Goal: Information Seeking & Learning: Compare options

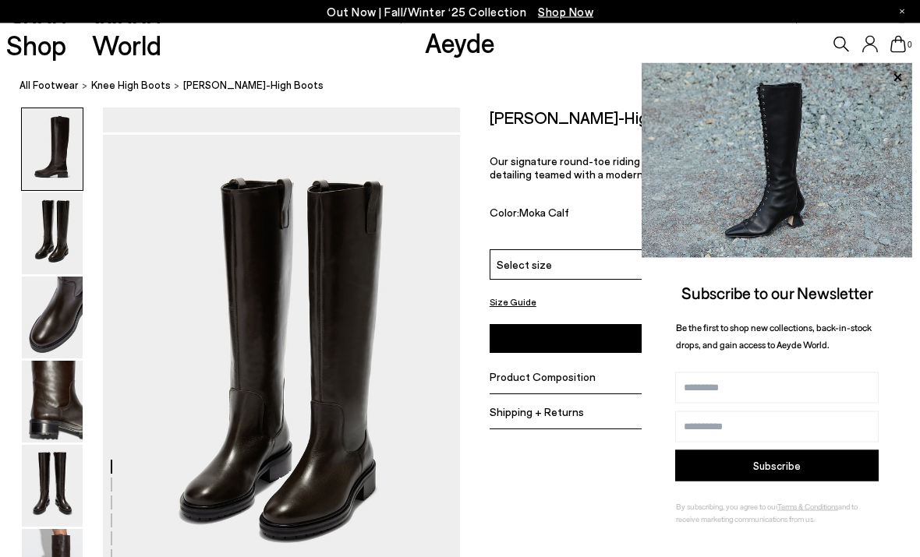
scroll to position [472, 0]
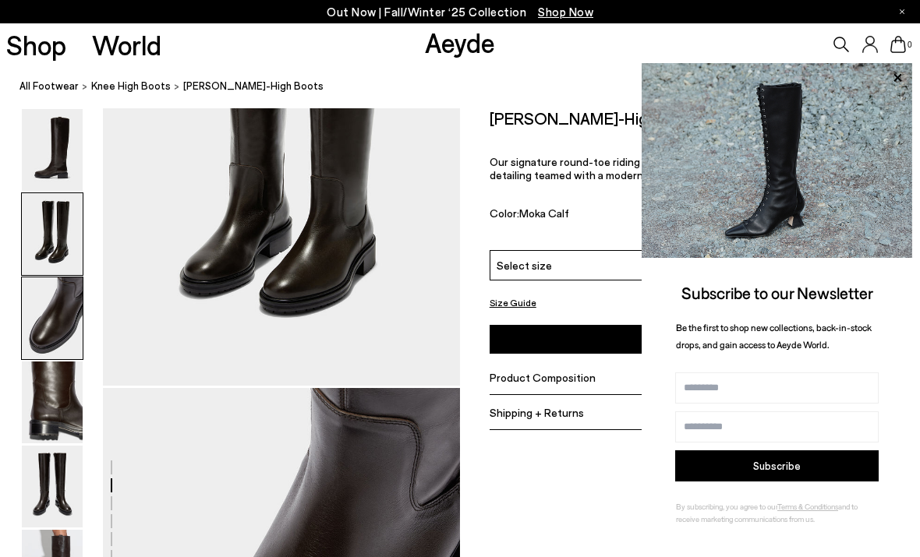
click at [48, 149] on img at bounding box center [52, 150] width 61 height 82
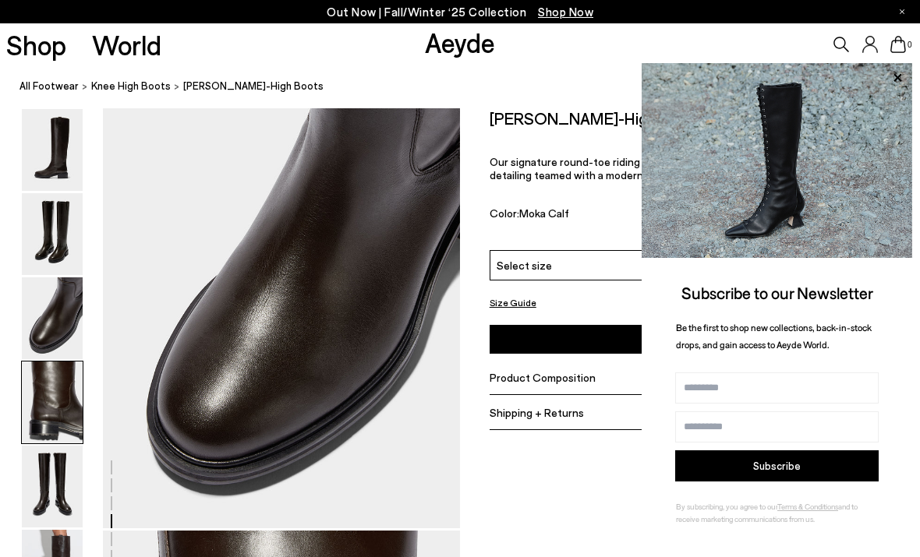
click at [48, 186] on img at bounding box center [52, 150] width 61 height 82
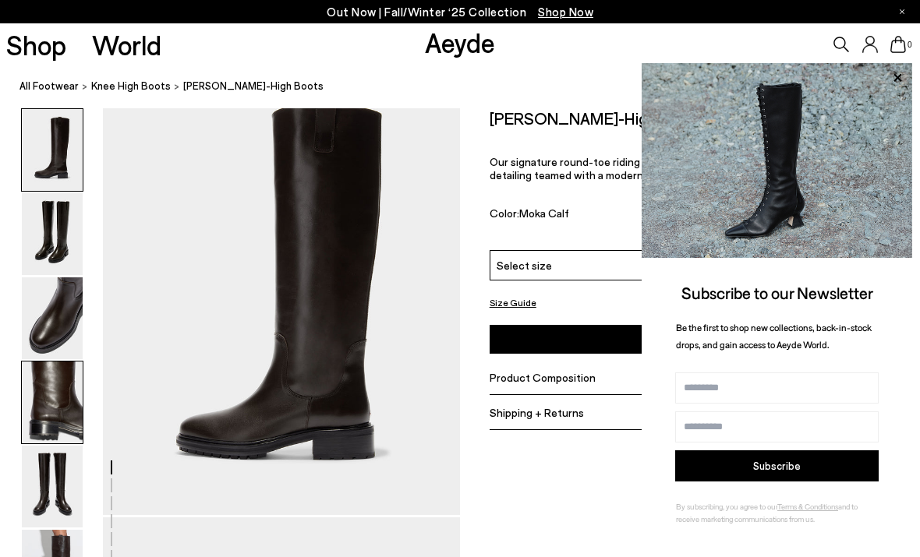
scroll to position [0, 0]
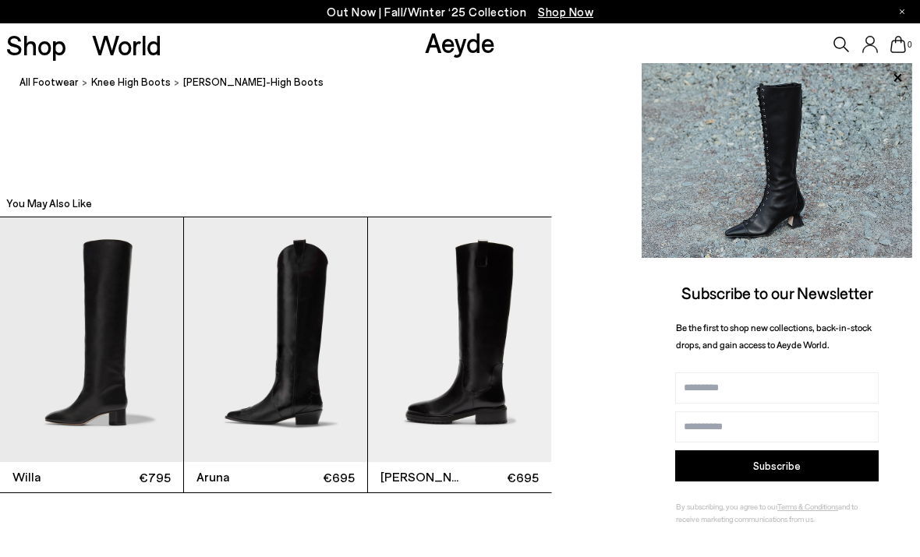
scroll to position [2840, 0]
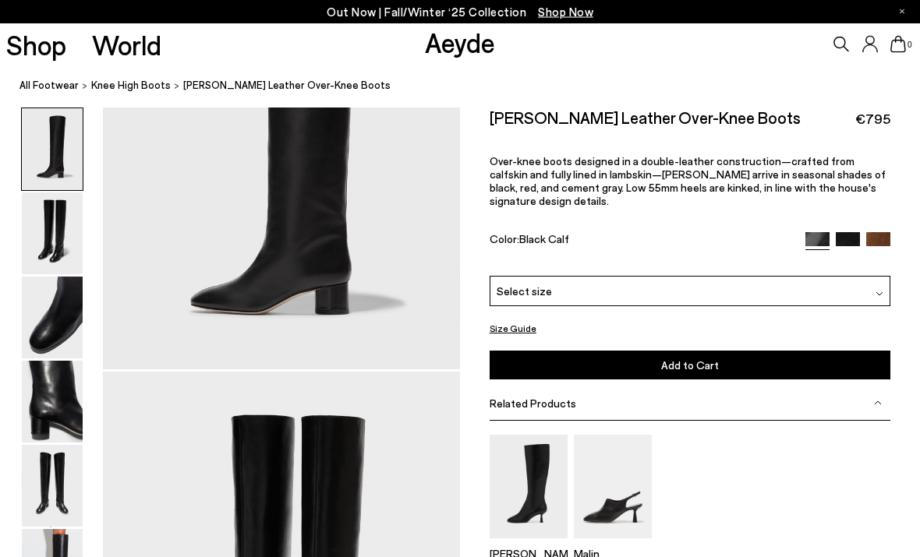
scroll to position [472, 0]
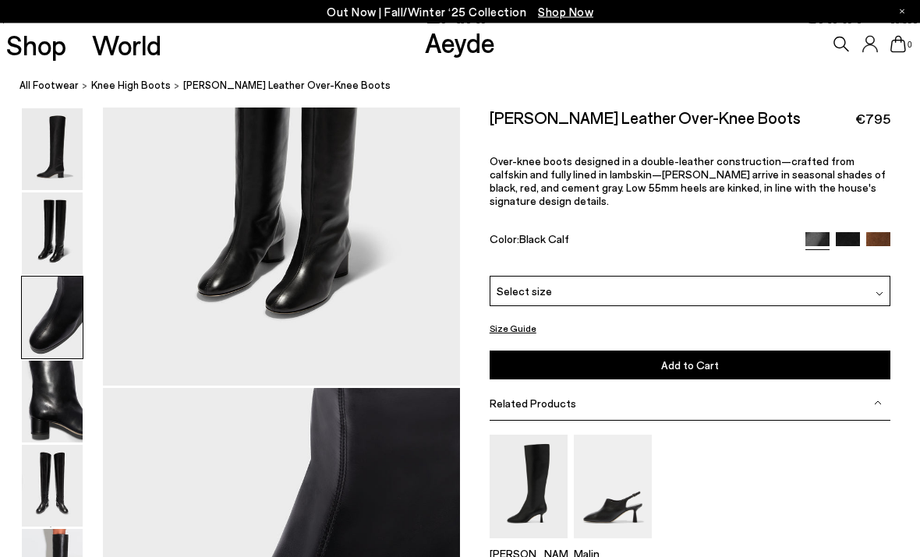
click at [34, 124] on img at bounding box center [52, 150] width 61 height 82
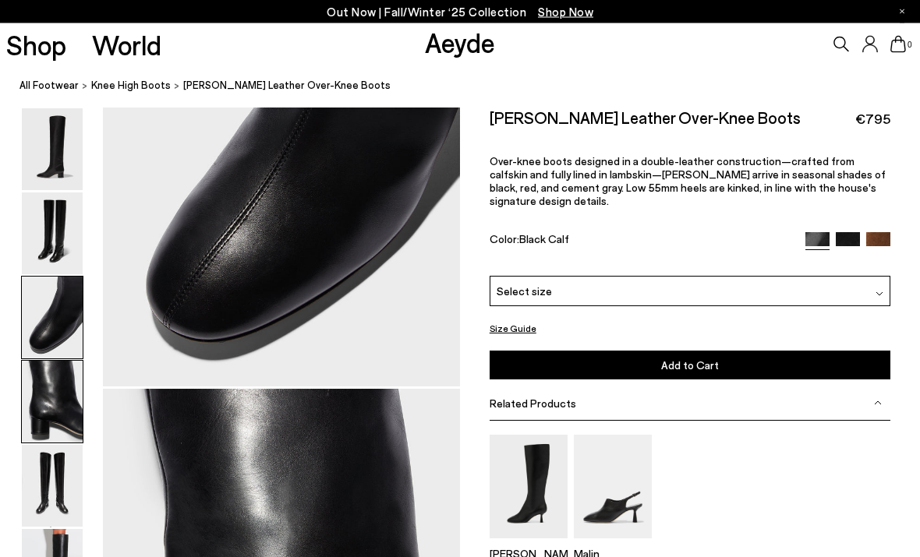
click at [48, 214] on img at bounding box center [52, 234] width 61 height 82
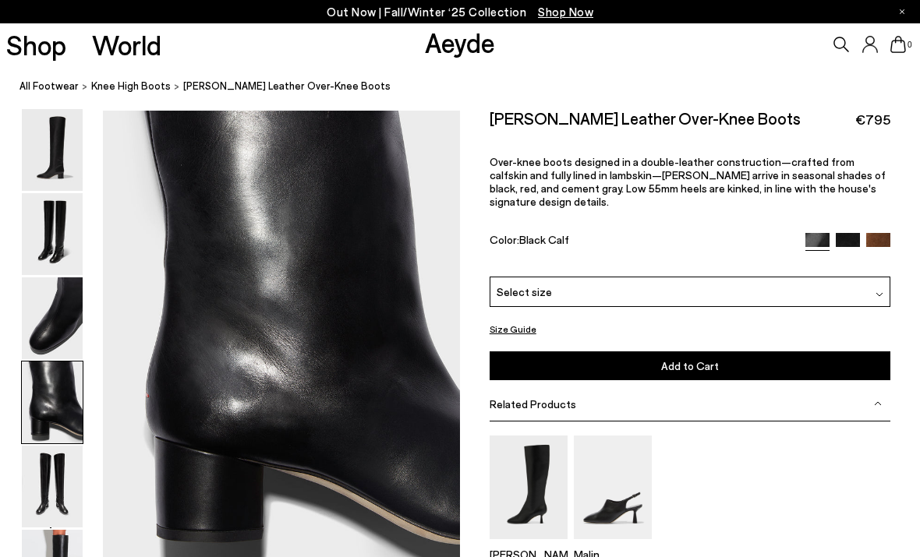
scroll to position [1428, 0]
